Goal: Task Accomplishment & Management: Use online tool/utility

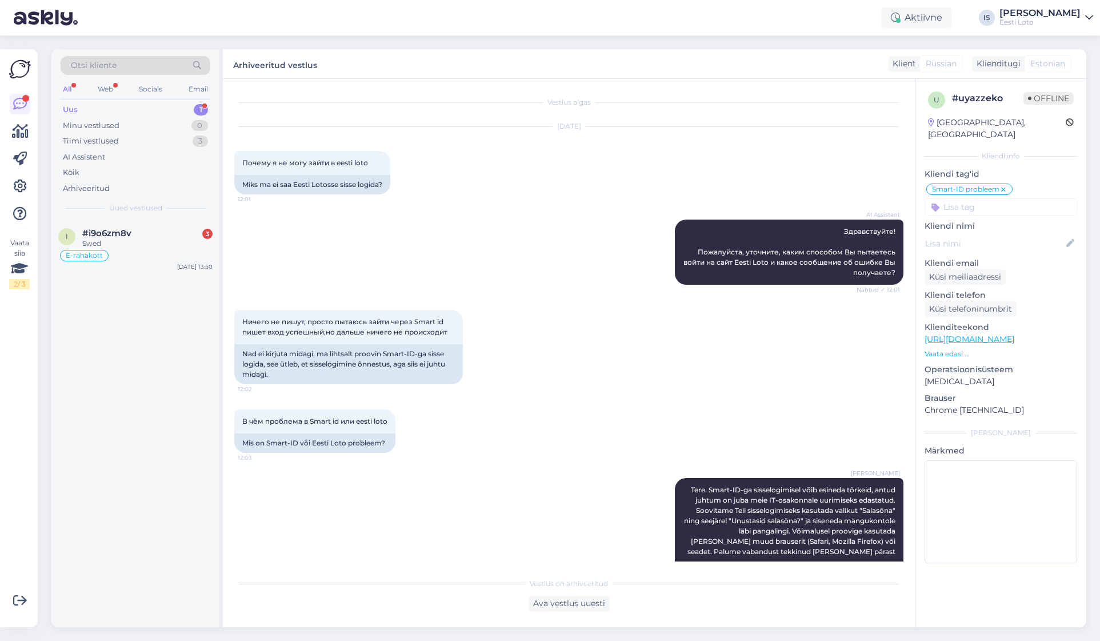
scroll to position [106, 0]
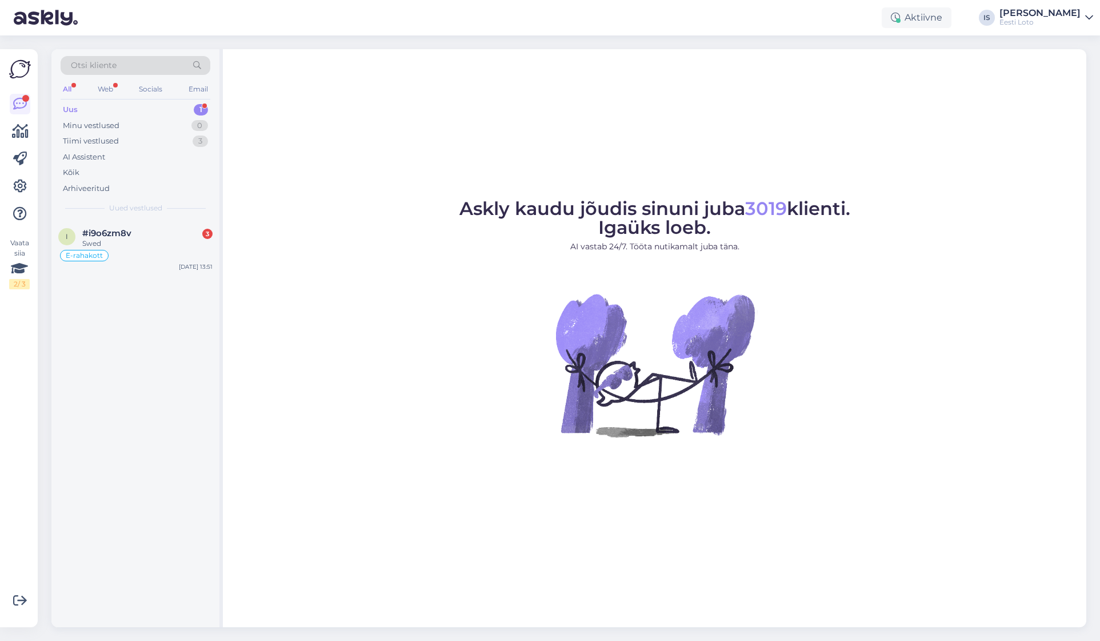
click at [69, 107] on div "Uus" at bounding box center [70, 109] width 15 height 11
click at [69, 110] on div "Uus" at bounding box center [70, 109] width 15 height 11
click at [115, 242] on div "Swed" at bounding box center [147, 243] width 130 height 10
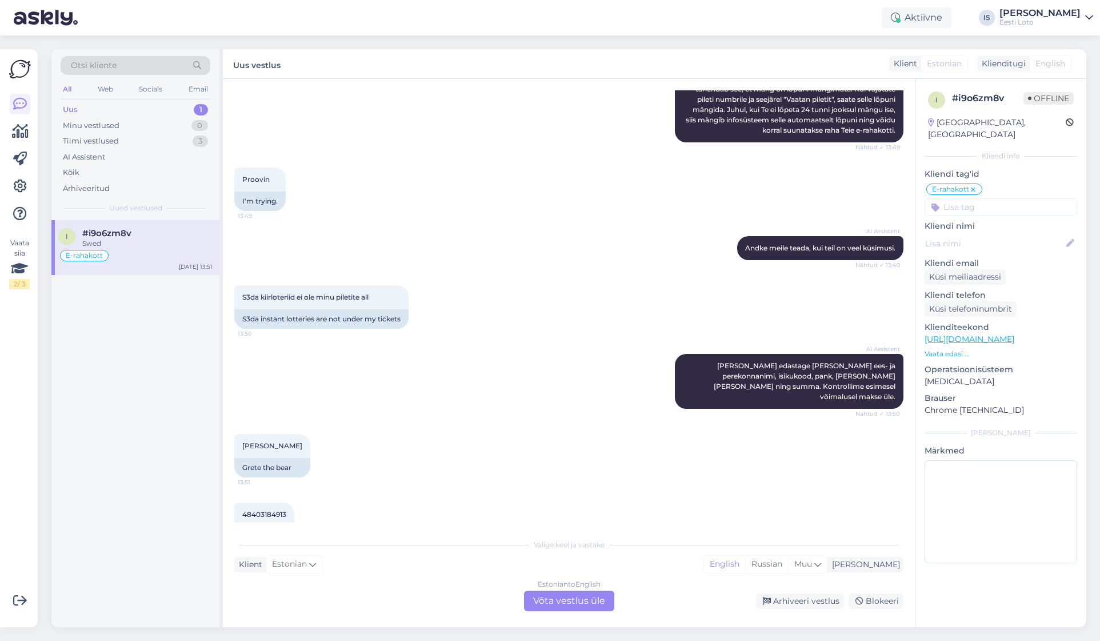
scroll to position [1531, 0]
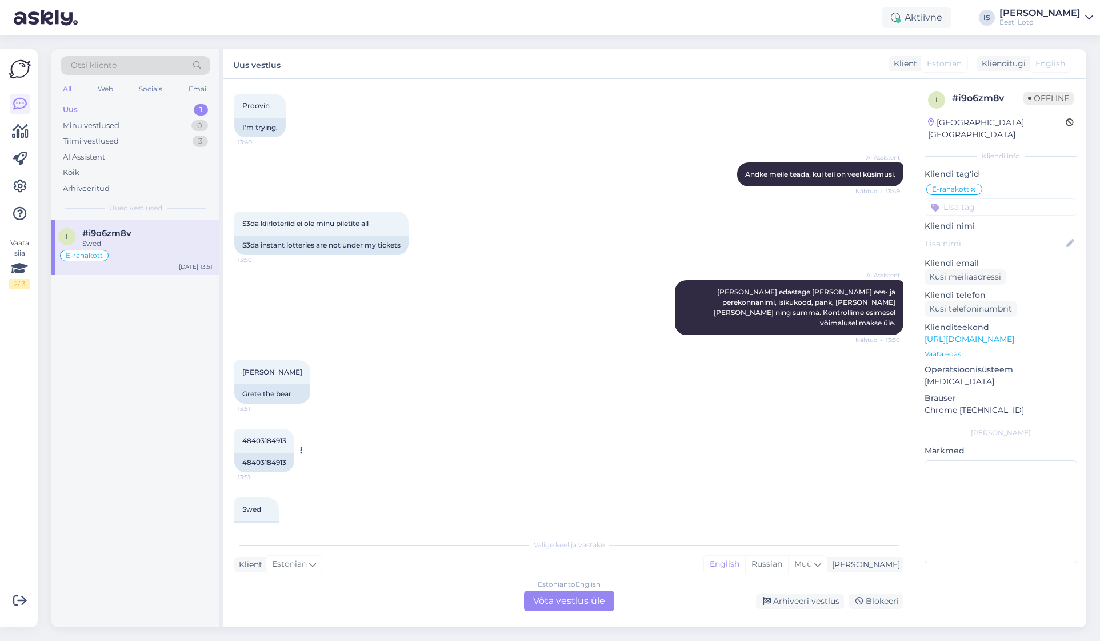
click at [257, 436] on span "48403184913" at bounding box center [264, 440] width 44 height 9
copy div "48403184913 13:51"
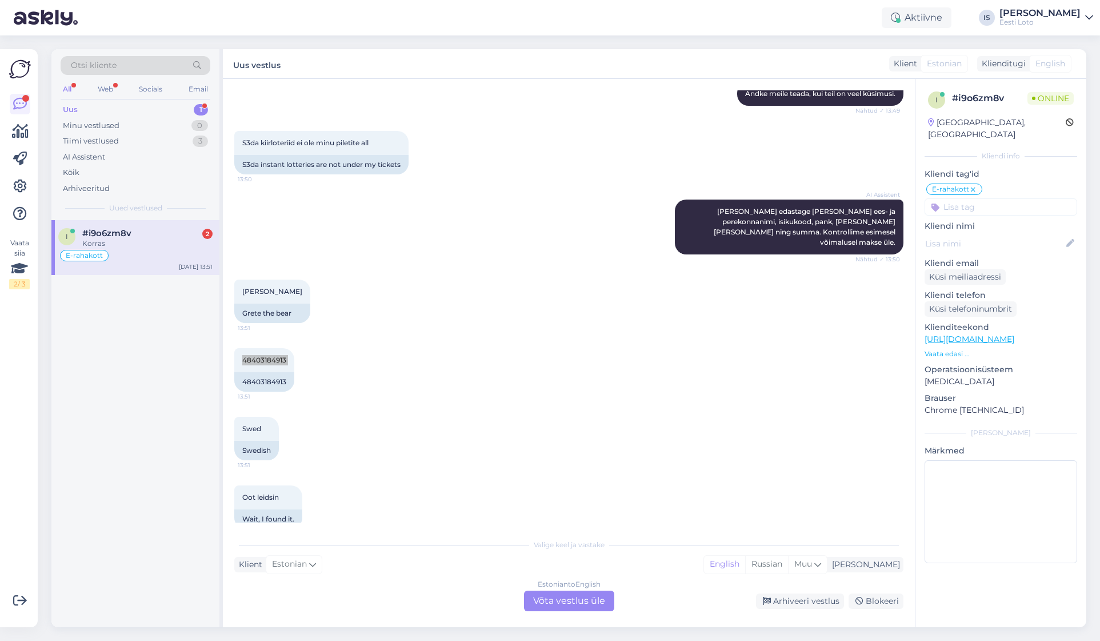
scroll to position [1669, 0]
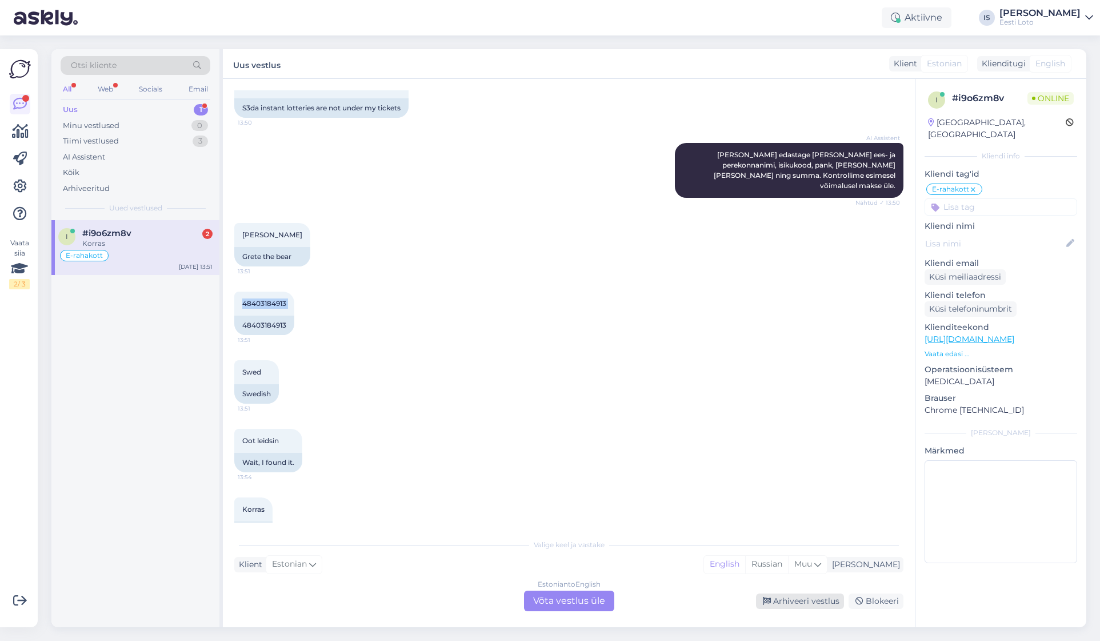
click at [812, 598] on div "Arhiveeri vestlus" at bounding box center [800, 600] width 88 height 15
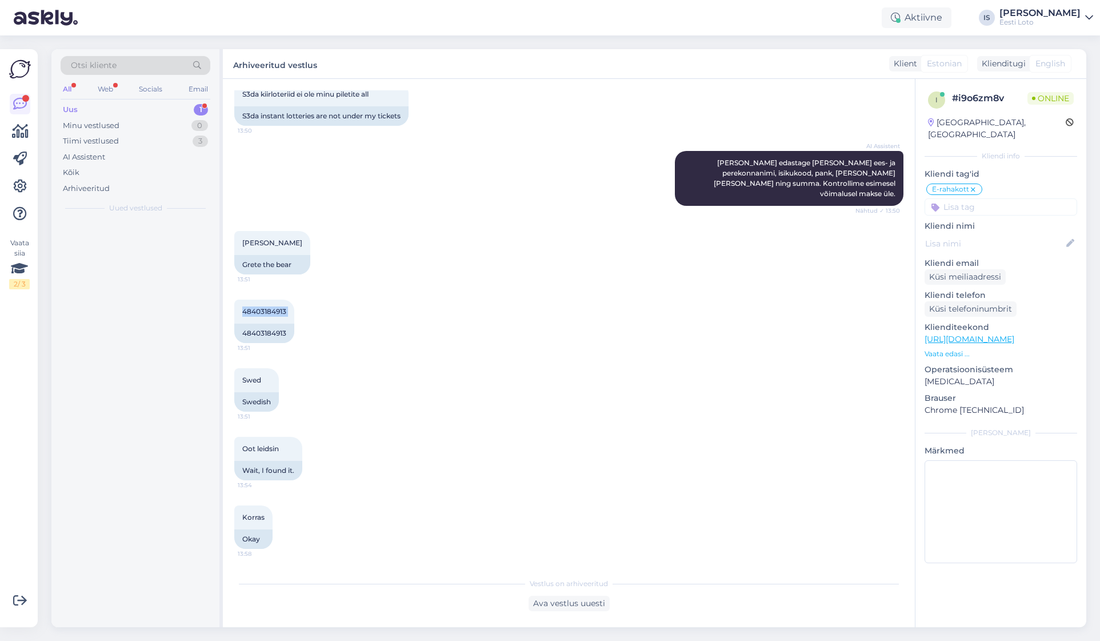
scroll to position [1630, 0]
